Goal: Navigation & Orientation: Find specific page/section

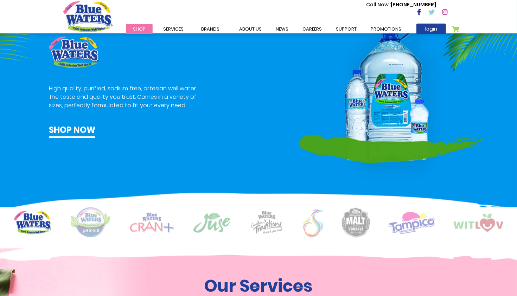
scroll to position [422, 0]
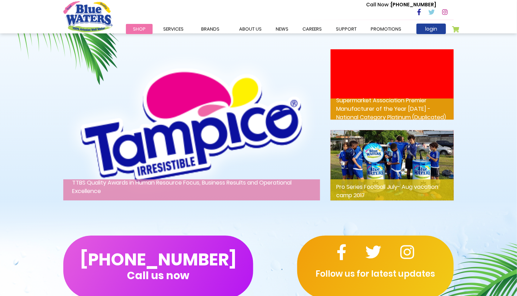
scroll to position [924, 0]
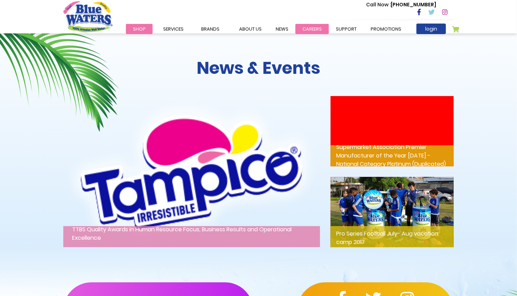
click at [307, 31] on link "careers" at bounding box center [311, 29] width 33 height 10
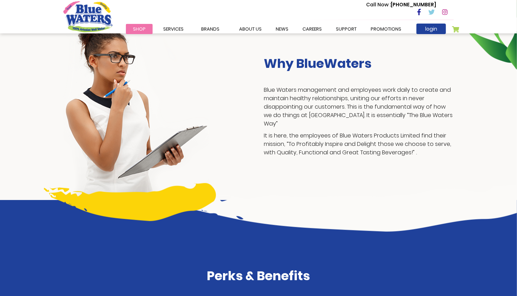
scroll to position [115, 0]
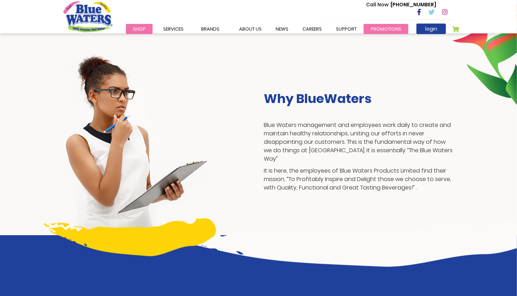
click at [383, 32] on link "Promotions" at bounding box center [385, 29] width 45 height 10
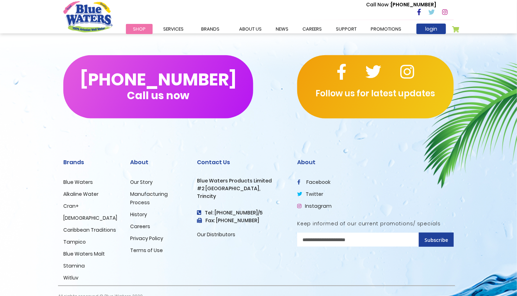
scroll to position [314, 0]
